Goal: Browse casually

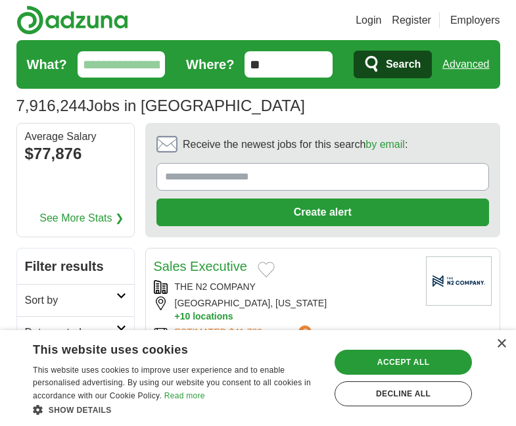
click at [111, 217] on link "See More Stats ❯" at bounding box center [81, 219] width 84 height 16
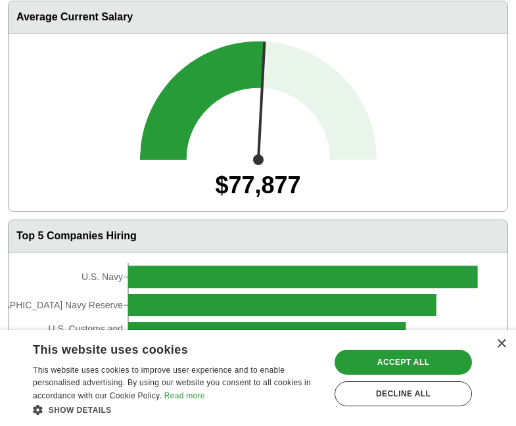
scroll to position [321, 0]
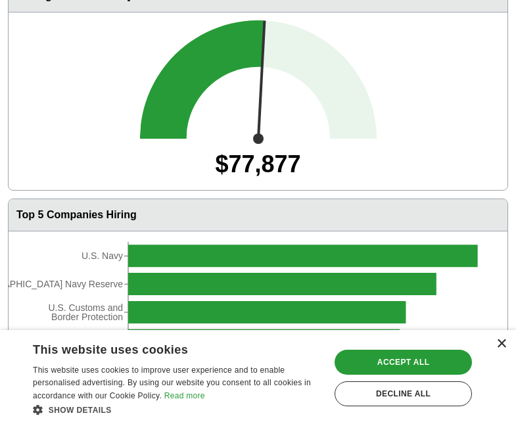
click at [501, 344] on div "×" at bounding box center [502, 344] width 10 height 10
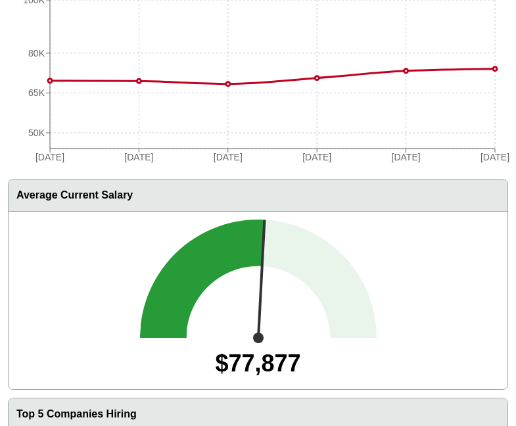
scroll to position [103, 0]
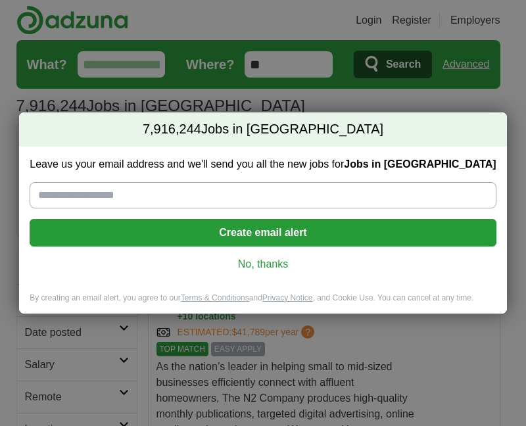
click at [255, 263] on link "No, thanks" at bounding box center [262, 264] width 445 height 14
